Goal: Task Accomplishment & Management: Use online tool/utility

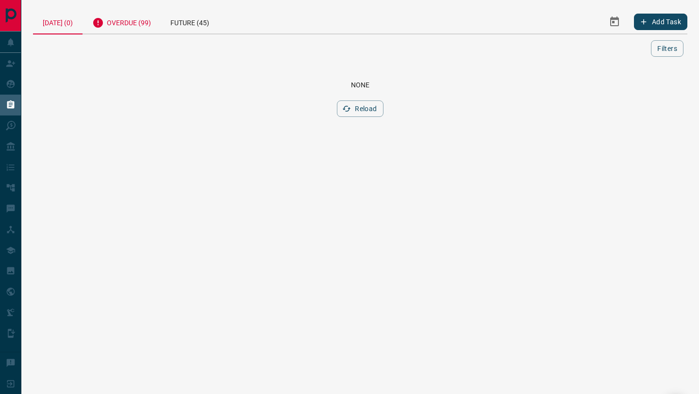
click at [129, 13] on div "Overdue (99)" at bounding box center [122, 22] width 78 height 24
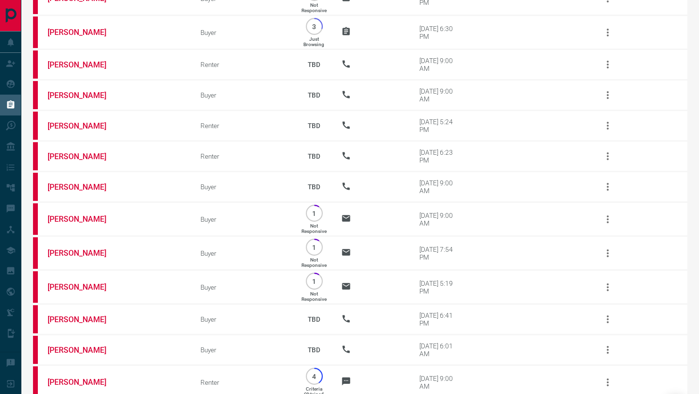
scroll to position [2890, 0]
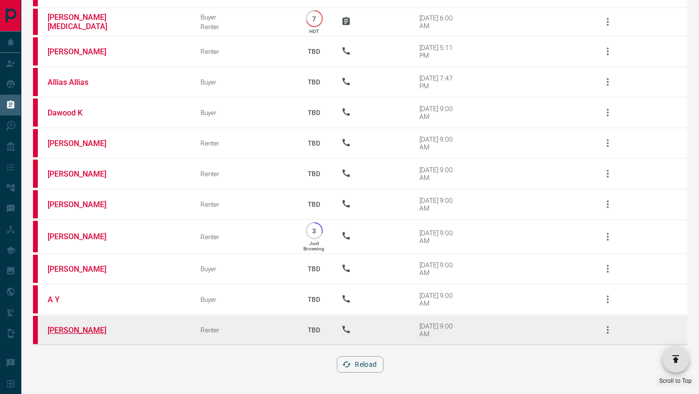
click at [68, 334] on link "[PERSON_NAME]" at bounding box center [84, 330] width 73 height 9
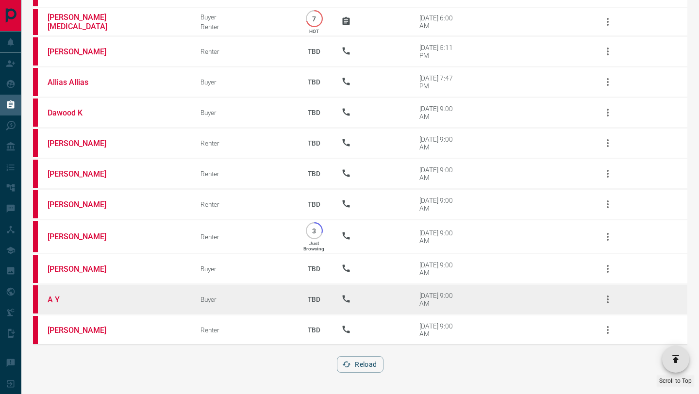
click at [49, 292] on td "A Y" at bounding box center [109, 300] width 153 height 31
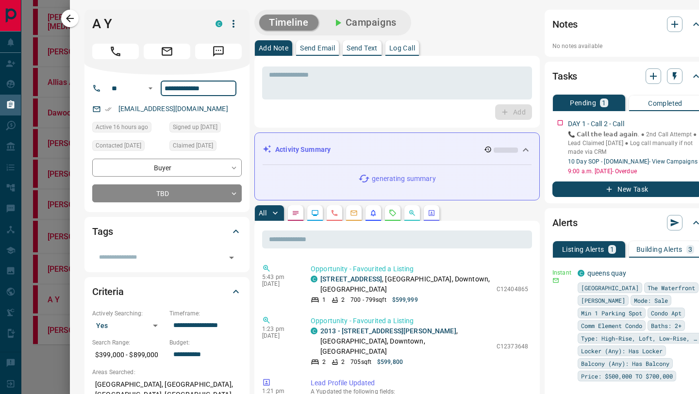
click at [198, 88] on input "**********" at bounding box center [199, 89] width 76 height 16
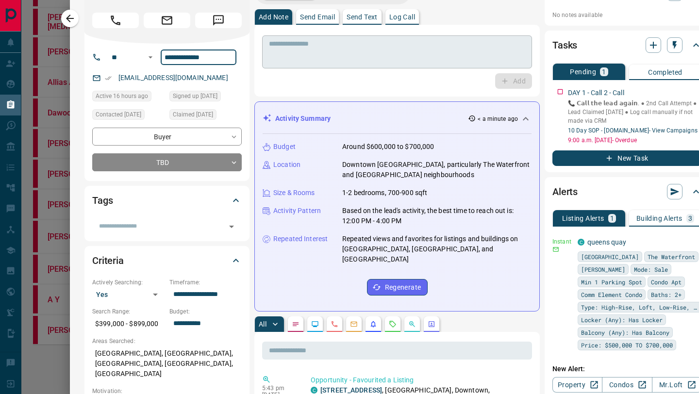
scroll to position [0, 0]
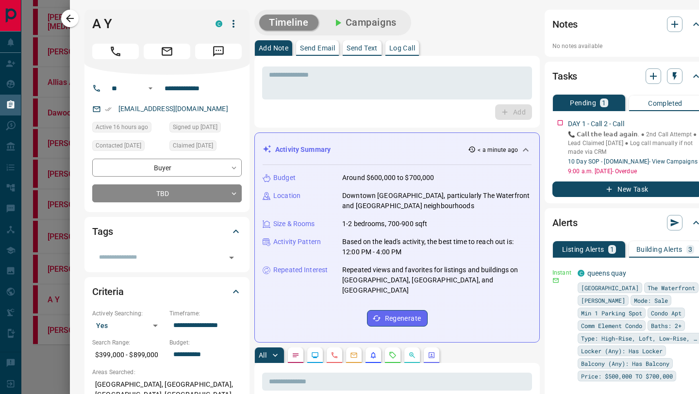
click at [223, 114] on div "[EMAIL_ADDRESS][DOMAIN_NAME]" at bounding box center [167, 109] width 150 height 16
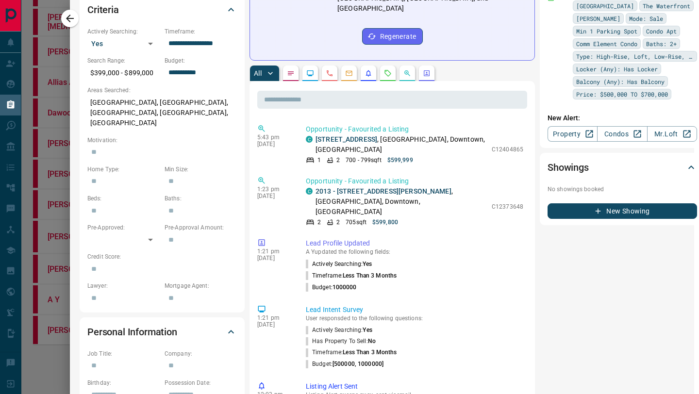
scroll to position [0, 5]
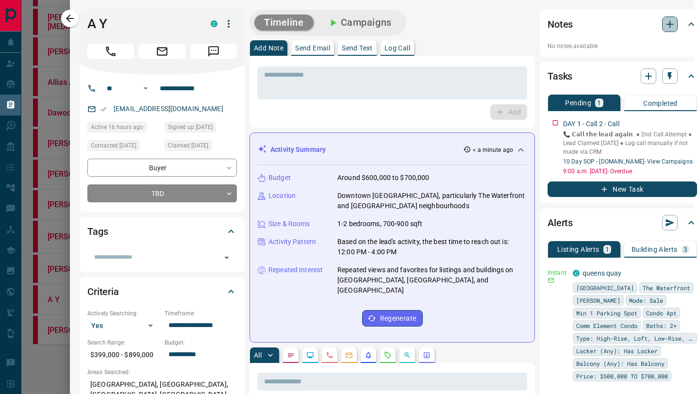
click at [676, 22] on icon "button" at bounding box center [670, 24] width 12 height 12
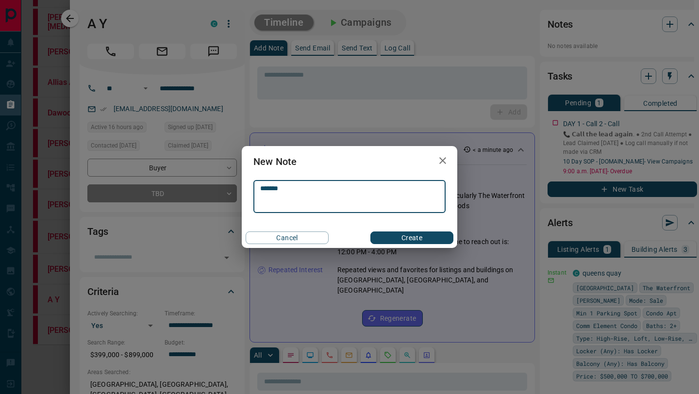
type textarea "******"
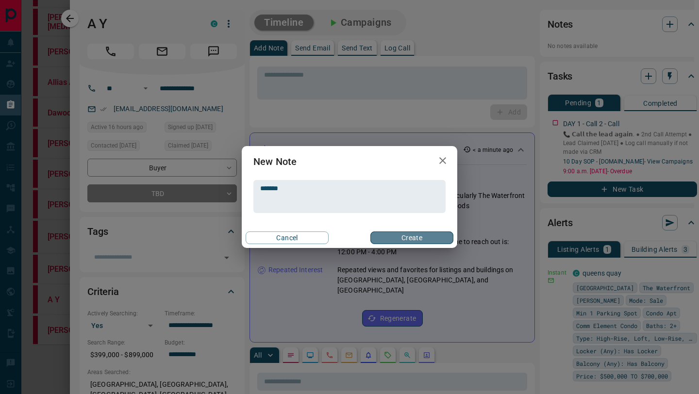
click at [424, 240] on button "Create" at bounding box center [412, 238] width 83 height 13
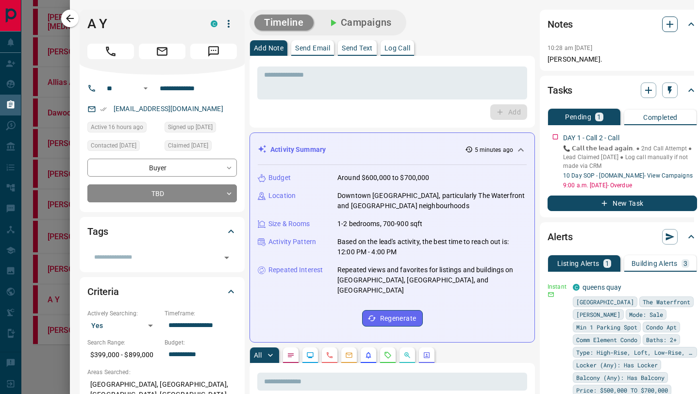
click at [676, 25] on icon "button" at bounding box center [670, 24] width 12 height 12
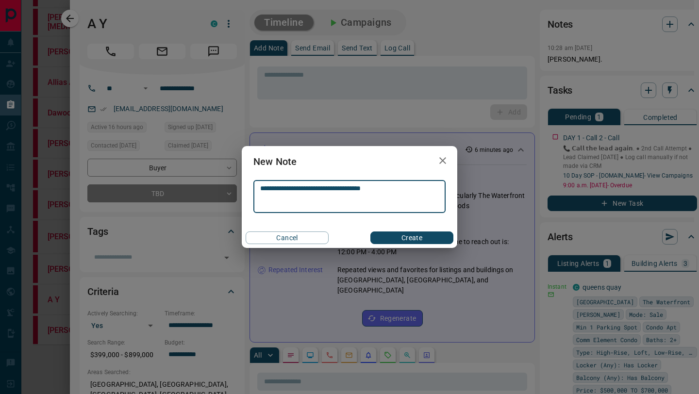
type textarea "**********"
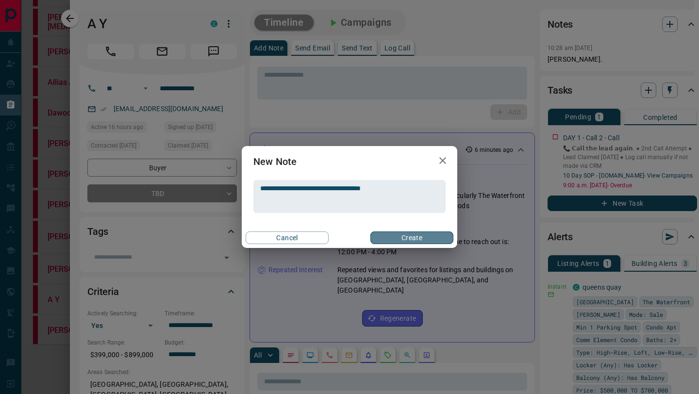
click at [402, 241] on button "Create" at bounding box center [412, 238] width 83 height 13
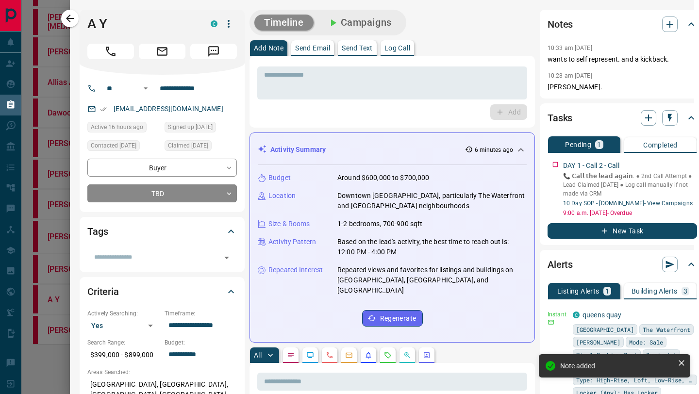
click at [366, 46] on p "Send Text" at bounding box center [357, 48] width 31 height 7
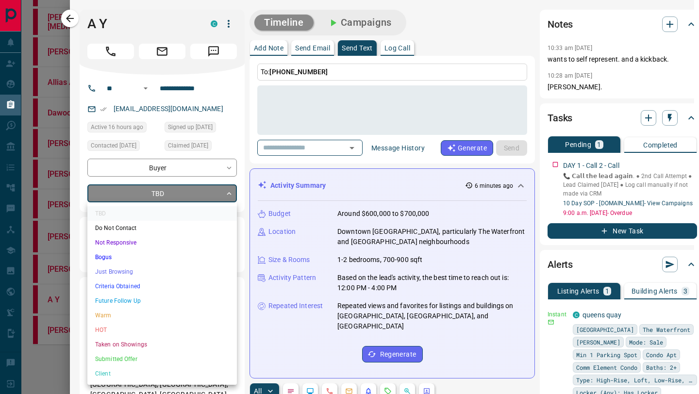
click at [670, 19] on div at bounding box center [349, 197] width 699 height 394
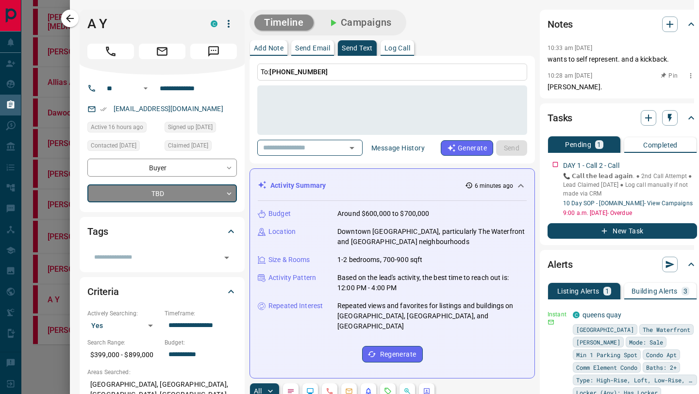
scroll to position [0, 17]
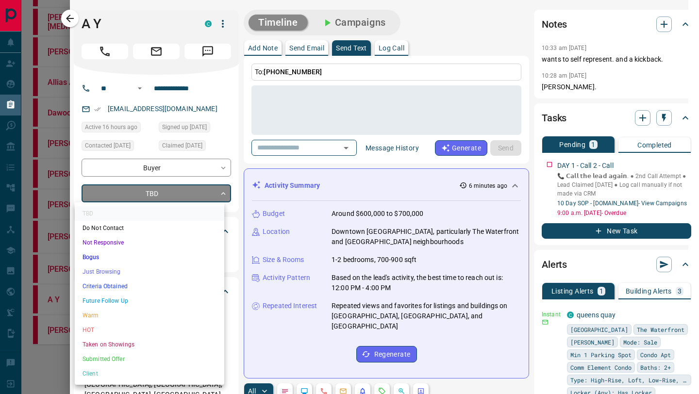
click at [285, 217] on div at bounding box center [349, 197] width 699 height 394
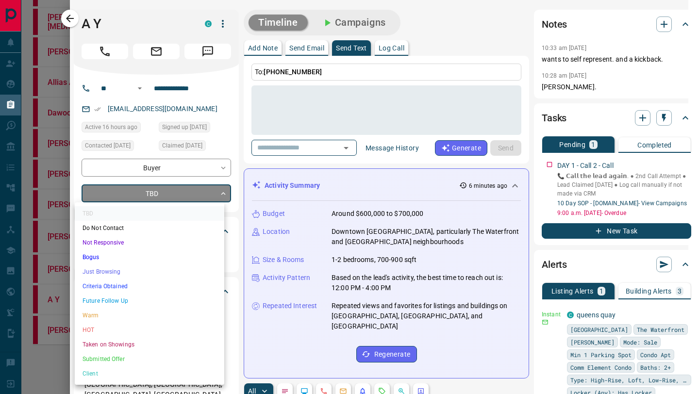
click at [145, 273] on li "Just Browsing" at bounding box center [150, 272] width 150 height 15
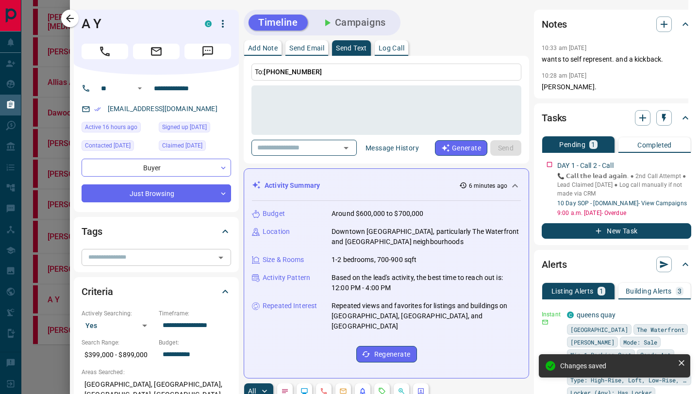
type input "*"
click at [558, 162] on p "DAY 1 - Call 2 - Call" at bounding box center [586, 166] width 56 height 10
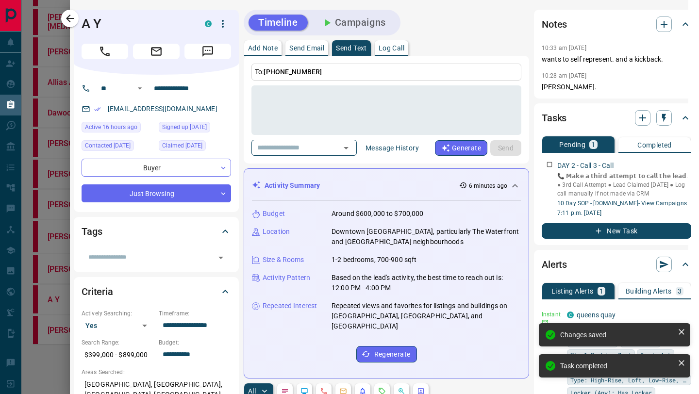
click at [355, 16] on button "Campaigns" at bounding box center [354, 23] width 84 height 16
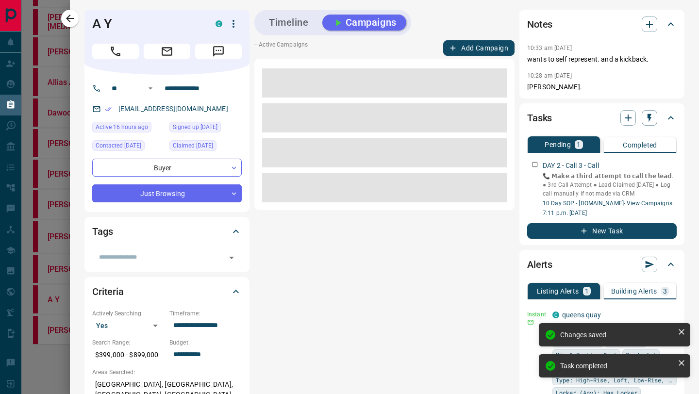
scroll to position [0, 0]
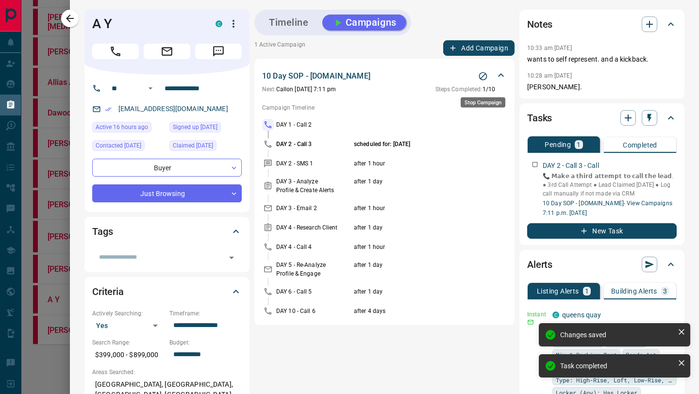
click at [485, 76] on icon "Stop Campaign" at bounding box center [483, 76] width 10 height 10
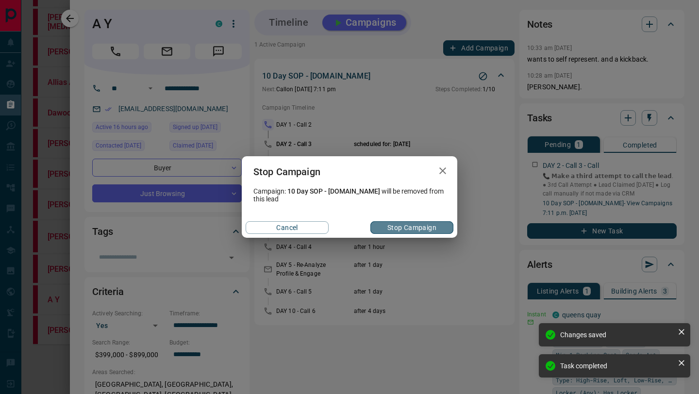
click at [413, 231] on button "Stop Campaign" at bounding box center [412, 227] width 83 height 13
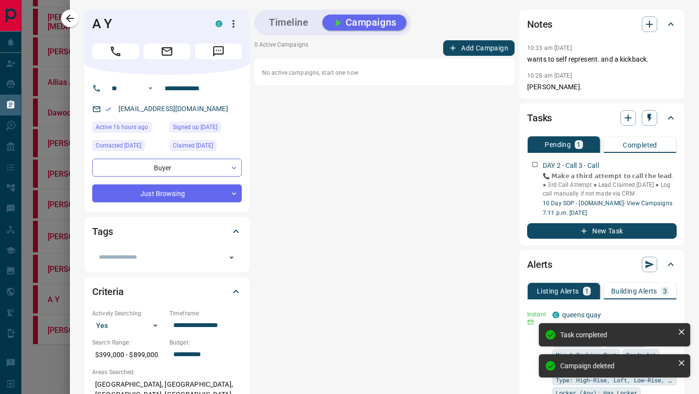
click at [287, 25] on button "Timeline" at bounding box center [288, 23] width 59 height 16
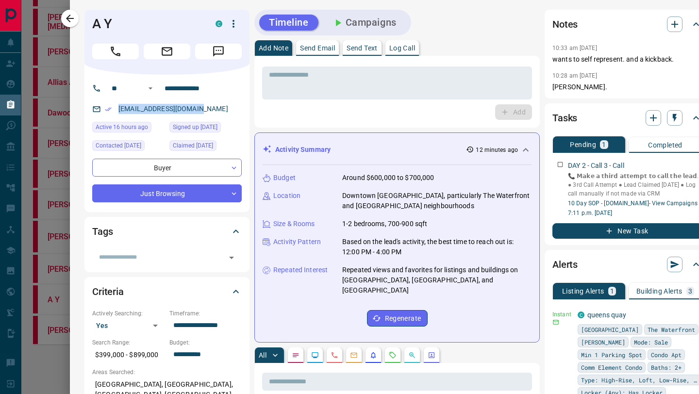
click at [367, 55] on button "Send Text" at bounding box center [362, 48] width 39 height 16
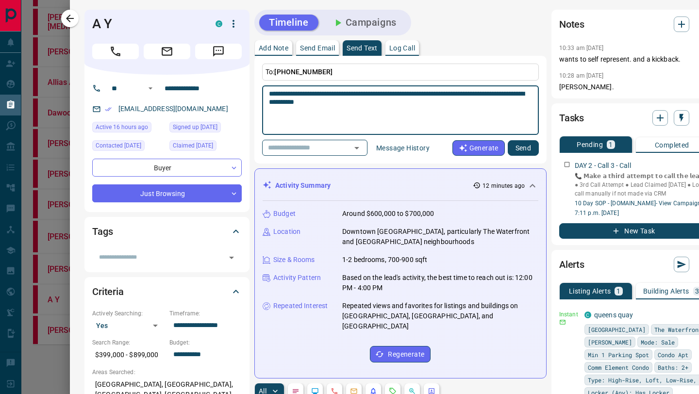
type textarea "**********"
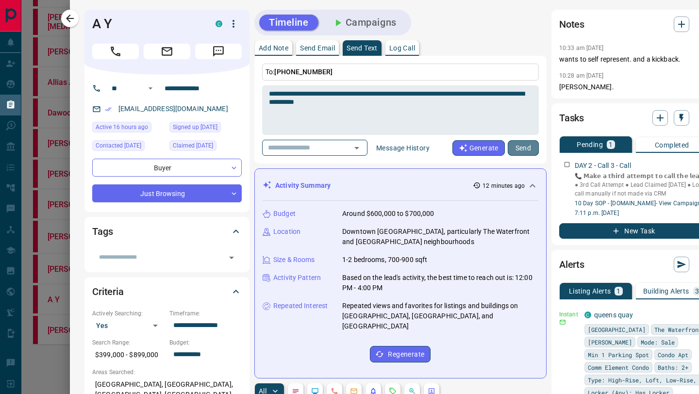
click at [526, 145] on button "Send" at bounding box center [523, 148] width 31 height 16
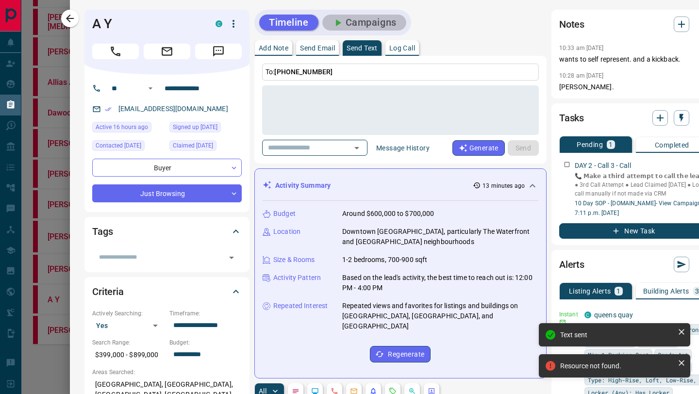
click at [381, 19] on button "Campaigns" at bounding box center [364, 23] width 84 height 16
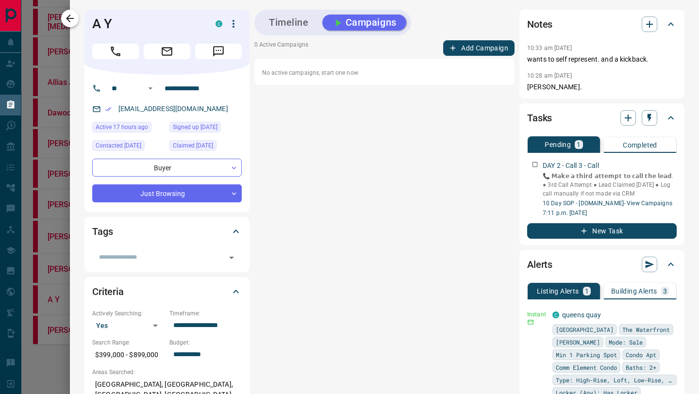
click at [66, 17] on icon "button" at bounding box center [70, 19] width 12 height 12
